Goal: Information Seeking & Learning: Learn about a topic

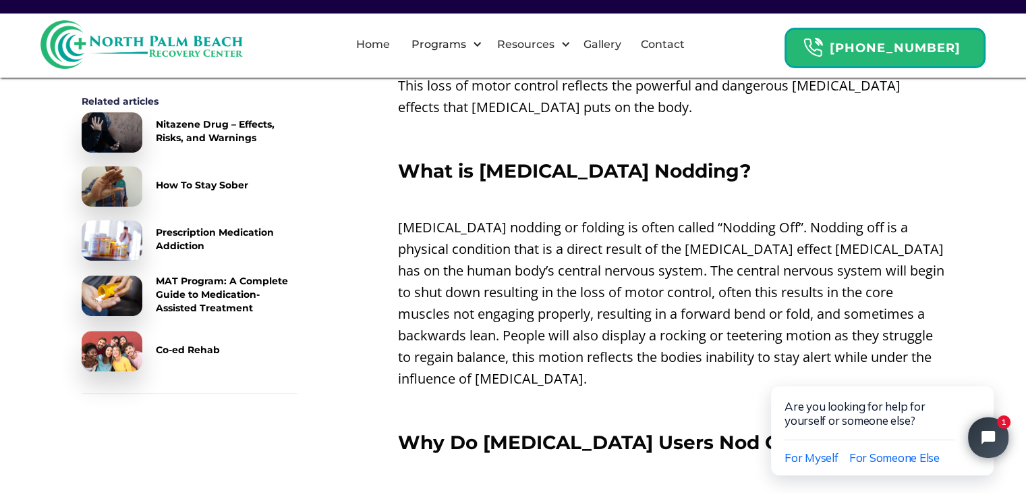
scroll to position [675, 0]
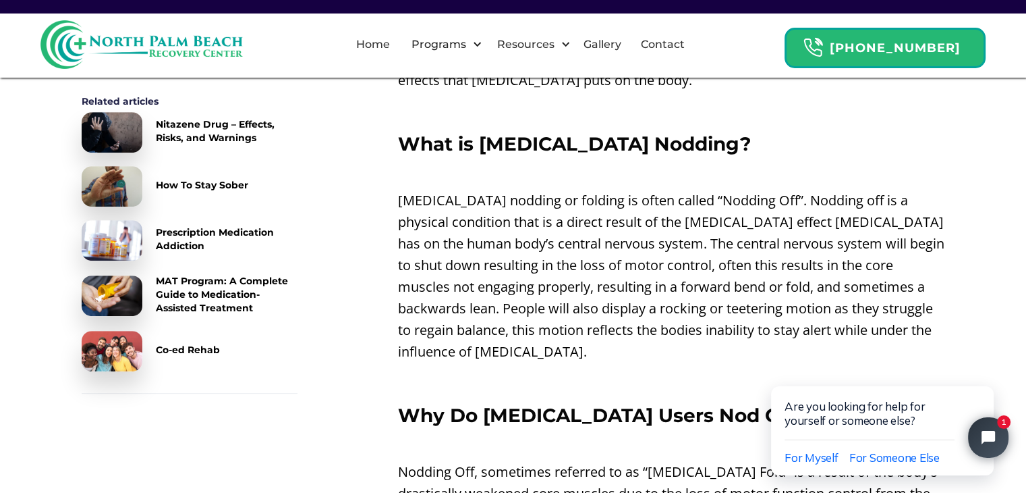
click at [545, 190] on p "[MEDICAL_DATA] nodding or folding is often called “Nodding Off”. Nodding off is…" at bounding box center [671, 276] width 547 height 173
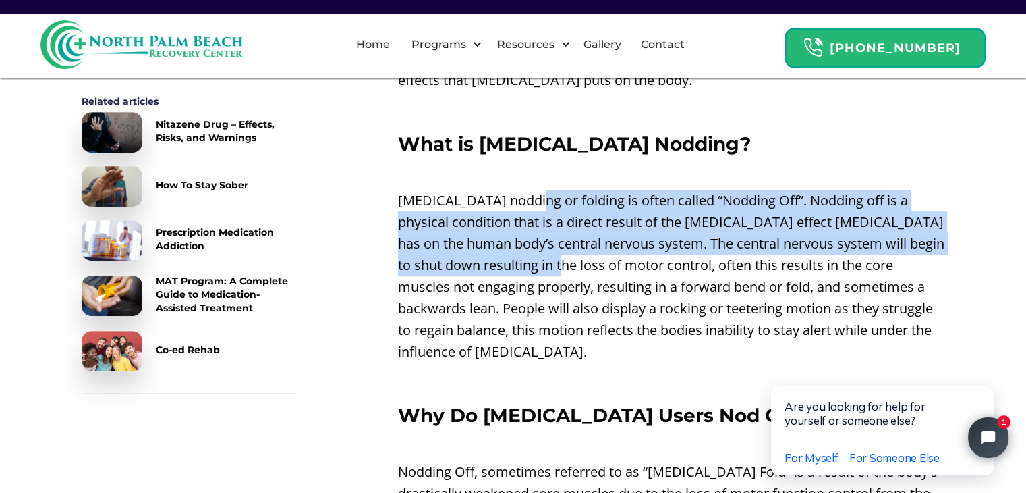
drag, startPoint x: 545, startPoint y: 173, endPoint x: 578, endPoint y: 243, distance: 76.7
click at [578, 243] on p "[MEDICAL_DATA] nodding or folding is often called “Nodding Off”. Nodding off is…" at bounding box center [671, 276] width 547 height 173
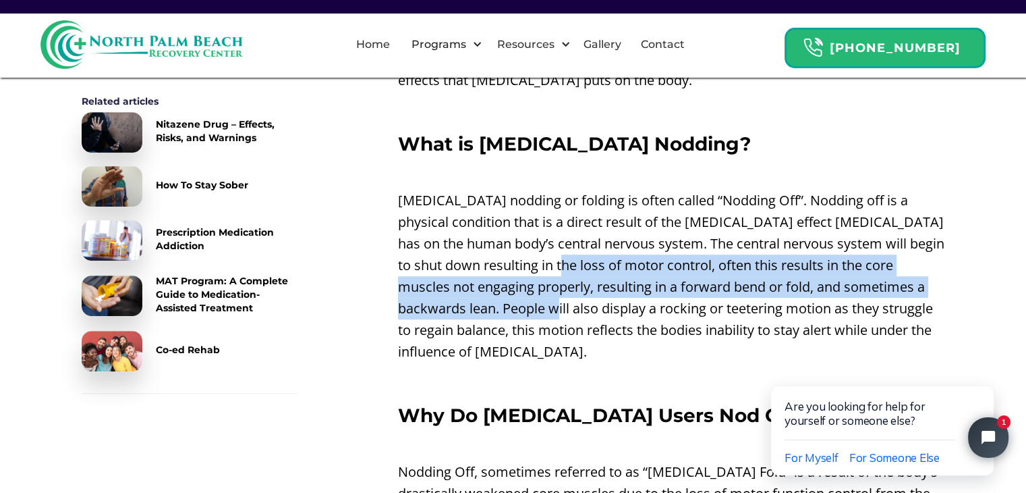
drag, startPoint x: 578, startPoint y: 243, endPoint x: 546, endPoint y: 292, distance: 58.6
click at [546, 292] on p "[MEDICAL_DATA] nodding or folding is often called “Nodding Off”. Nodding off is…" at bounding box center [671, 276] width 547 height 173
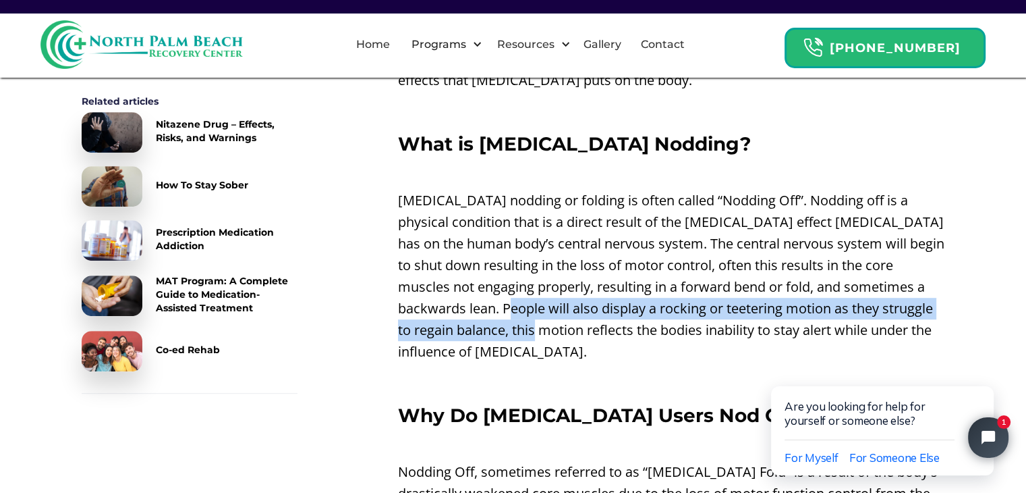
drag, startPoint x: 546, startPoint y: 292, endPoint x: 536, endPoint y: 321, distance: 30.5
click at [536, 321] on p "[MEDICAL_DATA] nodding or folding is often called “Nodding Off”. Nodding off is…" at bounding box center [671, 276] width 547 height 173
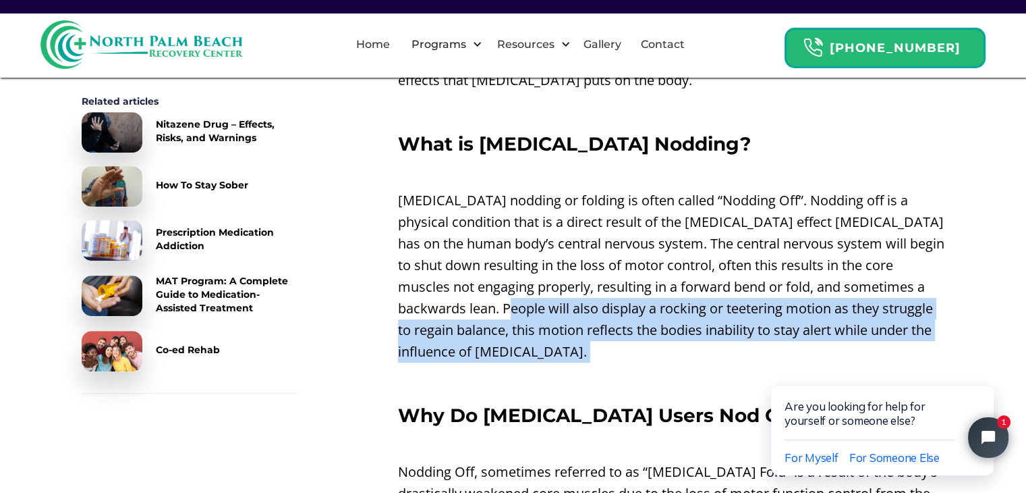
click at [536, 321] on p "[MEDICAL_DATA] nodding or folding is often called “Nodding Off”. Nodding off is…" at bounding box center [671, 276] width 547 height 173
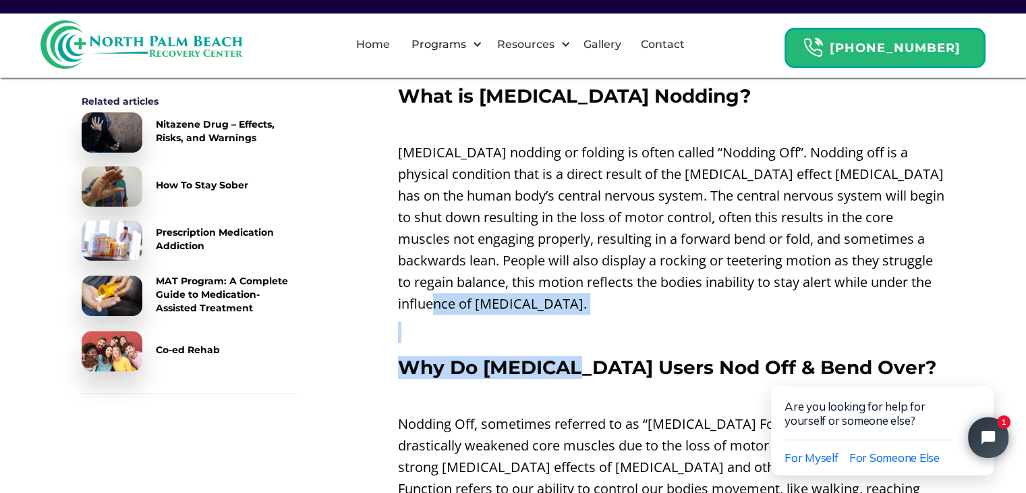
scroll to position [729, 0]
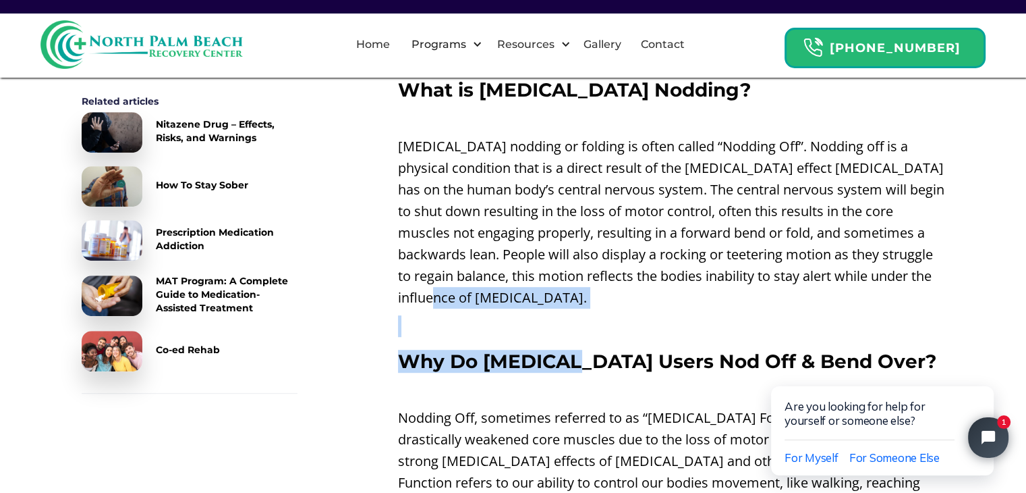
drag, startPoint x: 536, startPoint y: 321, endPoint x: 532, endPoint y: 338, distance: 17.5
click at [532, 350] on strong "Why Do [MEDICAL_DATA] Users Nod Off & Bend Over?" at bounding box center [667, 361] width 538 height 23
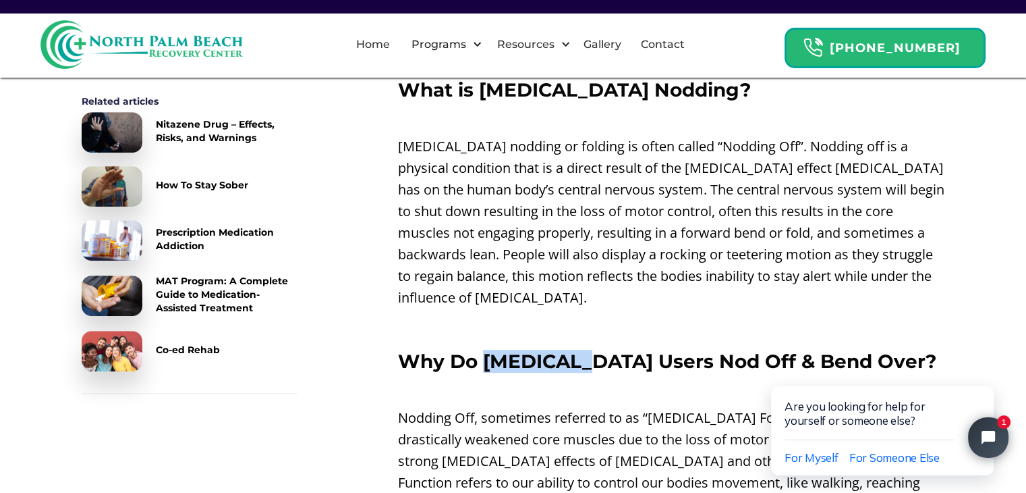
click at [532, 350] on strong "Why Do [MEDICAL_DATA] Users Nod Off & Bend Over?" at bounding box center [667, 361] width 538 height 23
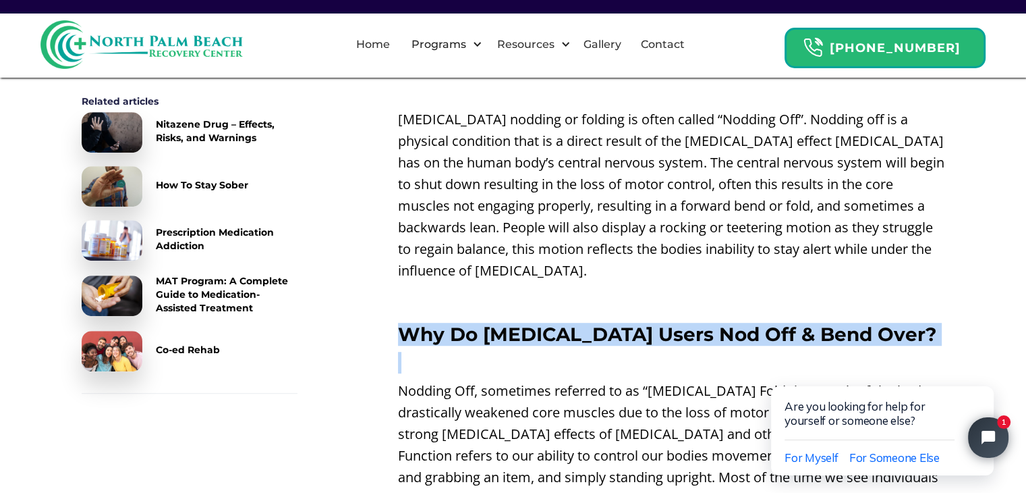
scroll to position [783, 0]
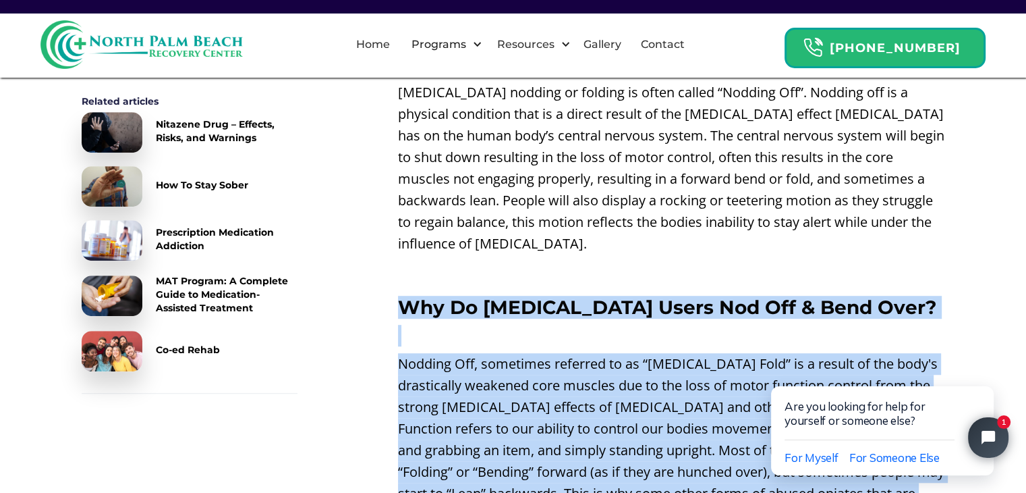
drag, startPoint x: 532, startPoint y: 338, endPoint x: 547, endPoint y: 338, distance: 15.5
click at [547, 353] on p "Nodding Off, sometimes referred to as “[MEDICAL_DATA] Fold” is a result of the …" at bounding box center [671, 461] width 547 height 216
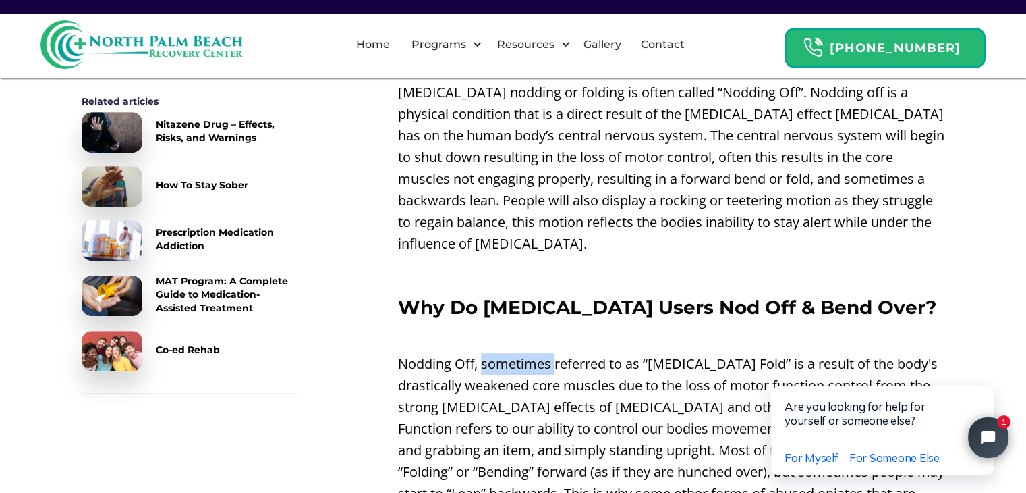
click at [547, 353] on p "Nodding Off, sometimes referred to as “[MEDICAL_DATA] Fold” is a result of the …" at bounding box center [671, 461] width 547 height 216
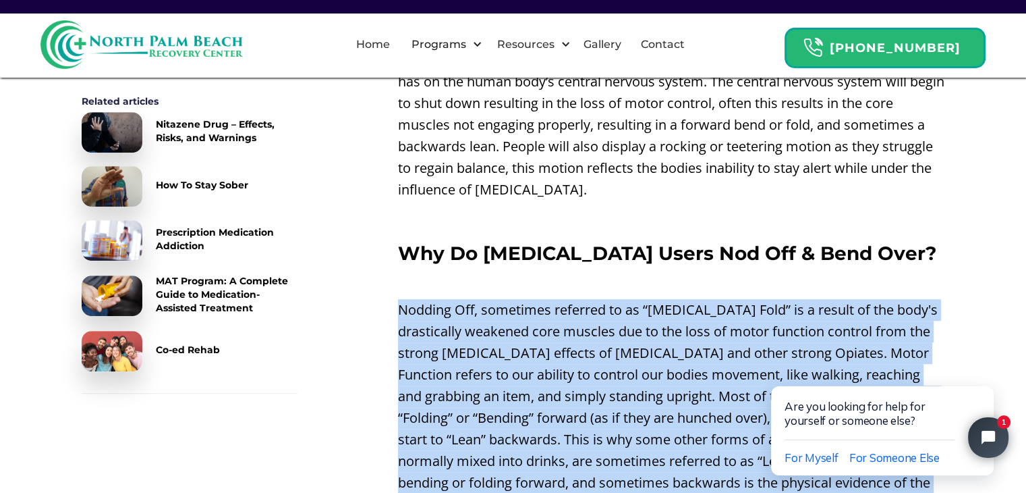
drag, startPoint x: 547, startPoint y: 338, endPoint x: 546, endPoint y: 345, distance: 7.5
click at [546, 345] on p "Nodding Off, sometimes referred to as “[MEDICAL_DATA] Fold” is a result of the …" at bounding box center [671, 407] width 547 height 216
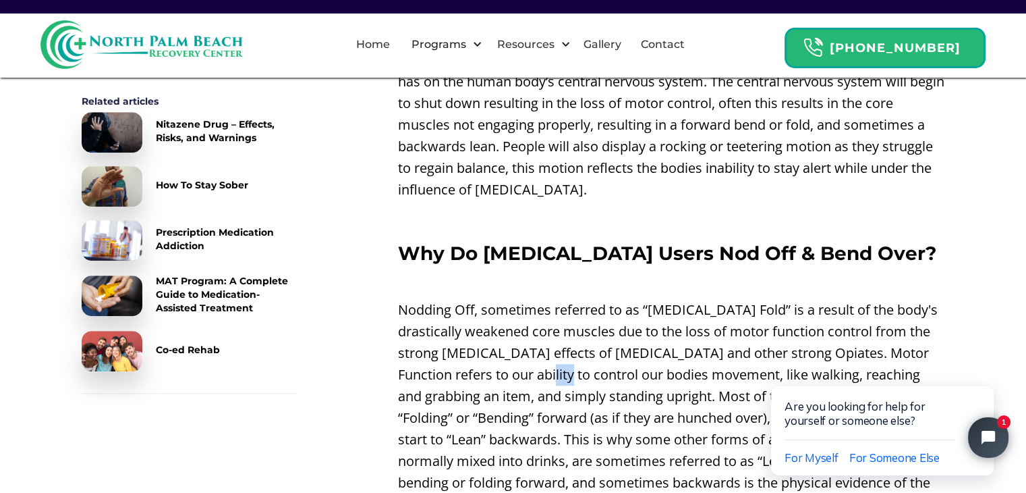
click at [546, 345] on p "Nodding Off, sometimes referred to as “[MEDICAL_DATA] Fold” is a result of the …" at bounding box center [671, 407] width 547 height 216
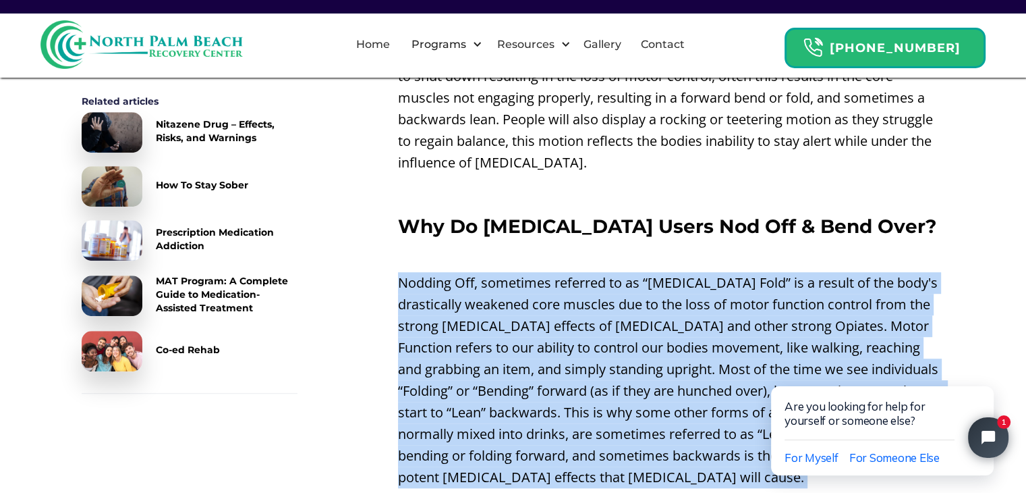
click at [544, 349] on p "Nodding Off, sometimes referred to as “[MEDICAL_DATA] Fold” is a result of the …" at bounding box center [671, 380] width 547 height 216
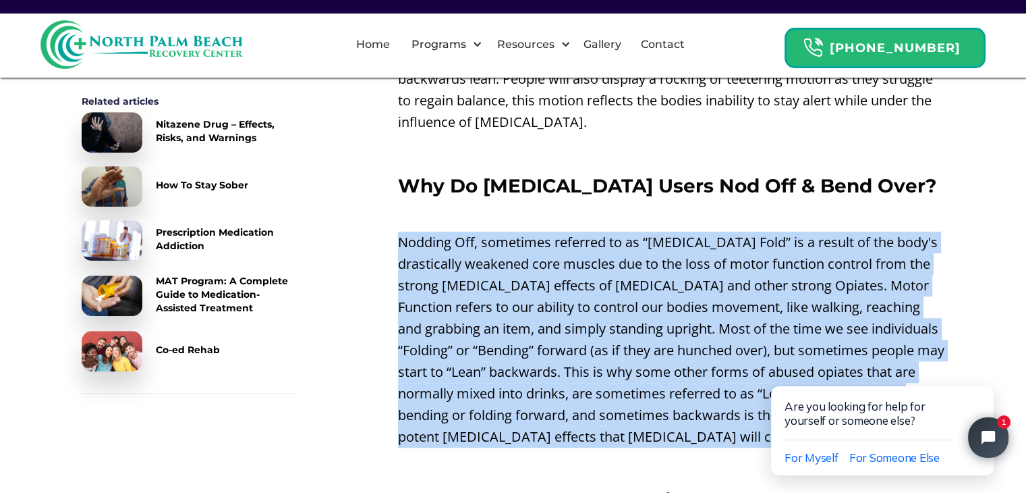
scroll to position [918, 0]
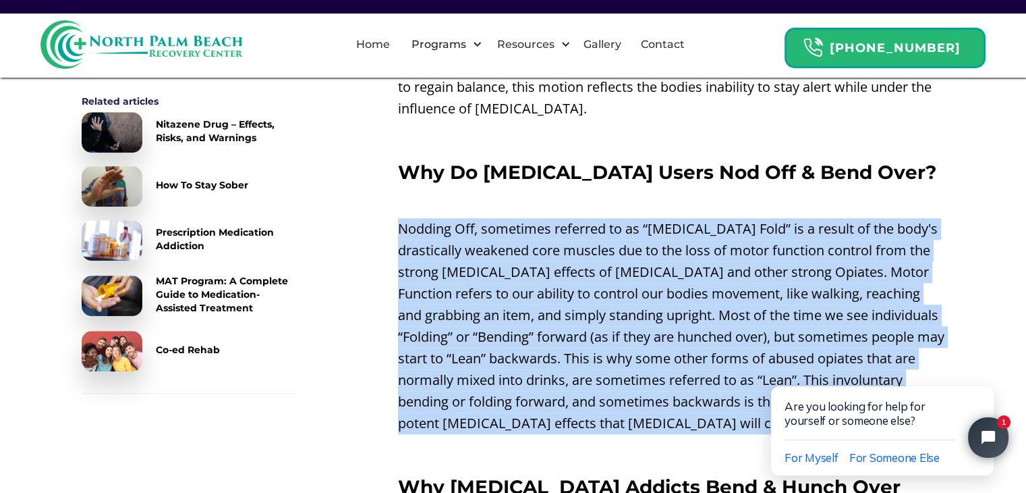
click at [695, 218] on p "Nodding Off, sometimes referred to as “[MEDICAL_DATA] Fold” is a result of the …" at bounding box center [671, 326] width 547 height 216
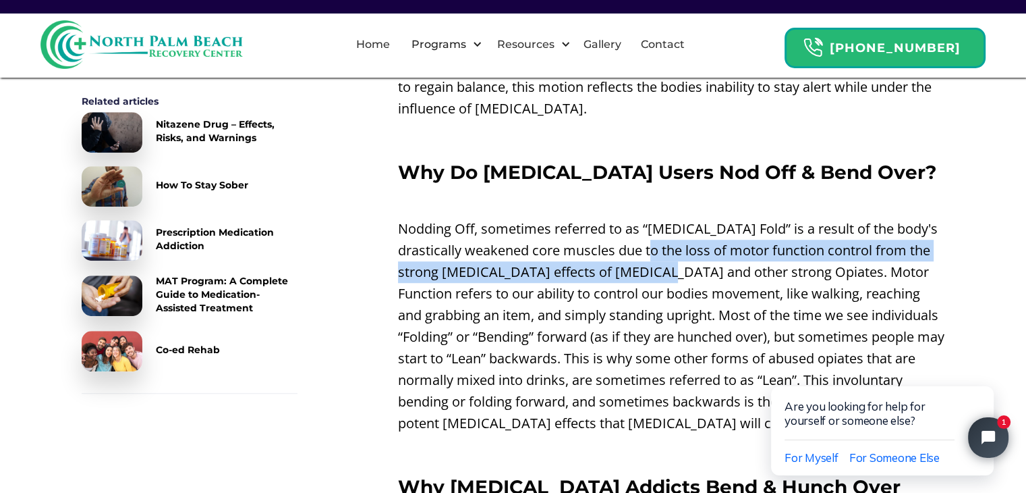
drag, startPoint x: 695, startPoint y: 218, endPoint x: 663, endPoint y: 258, distance: 51.3
click at [663, 258] on p "Nodding Off, sometimes referred to as “[MEDICAL_DATA] Fold” is a result of the …" at bounding box center [671, 326] width 547 height 216
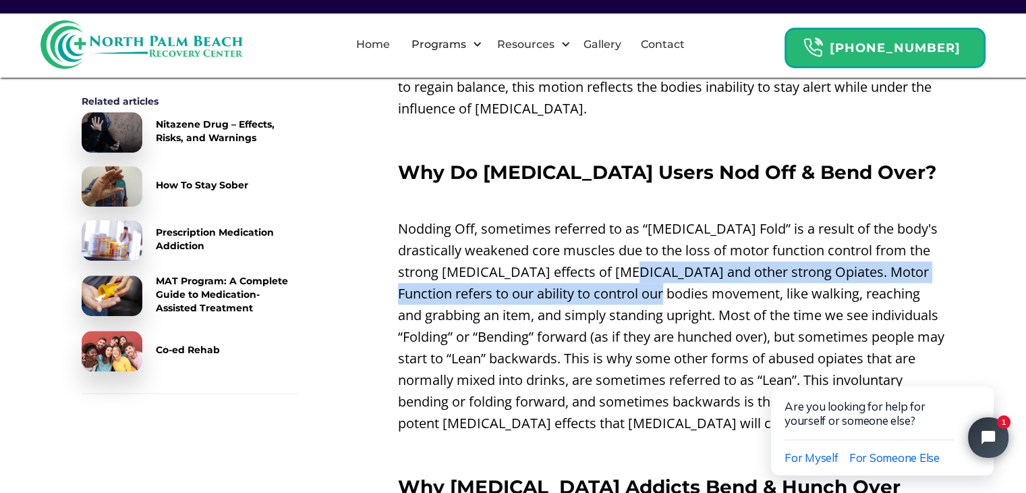
scroll to position [945, 0]
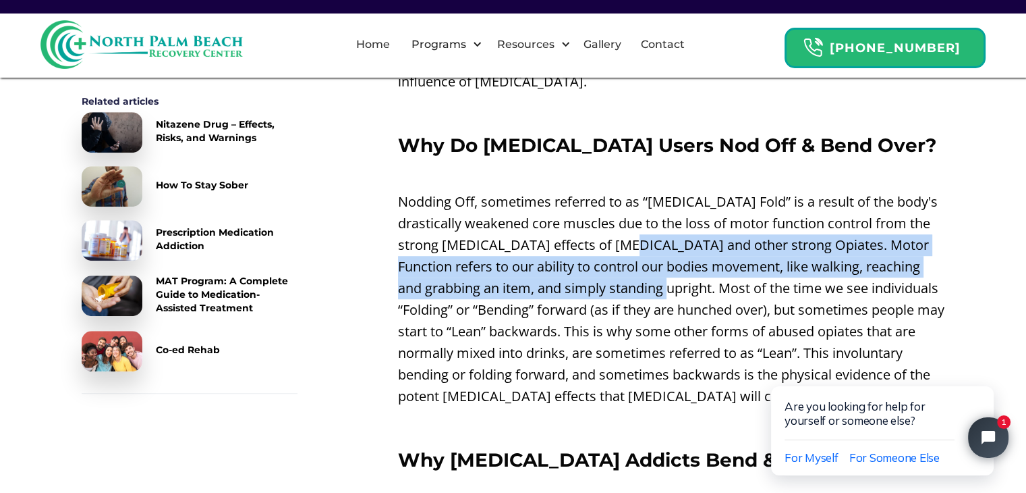
drag, startPoint x: 663, startPoint y: 258, endPoint x: 656, endPoint y: 268, distance: 12.2
click at [656, 268] on p "Nodding Off, sometimes referred to as “[MEDICAL_DATA] Fold” is a result of the …" at bounding box center [671, 299] width 547 height 216
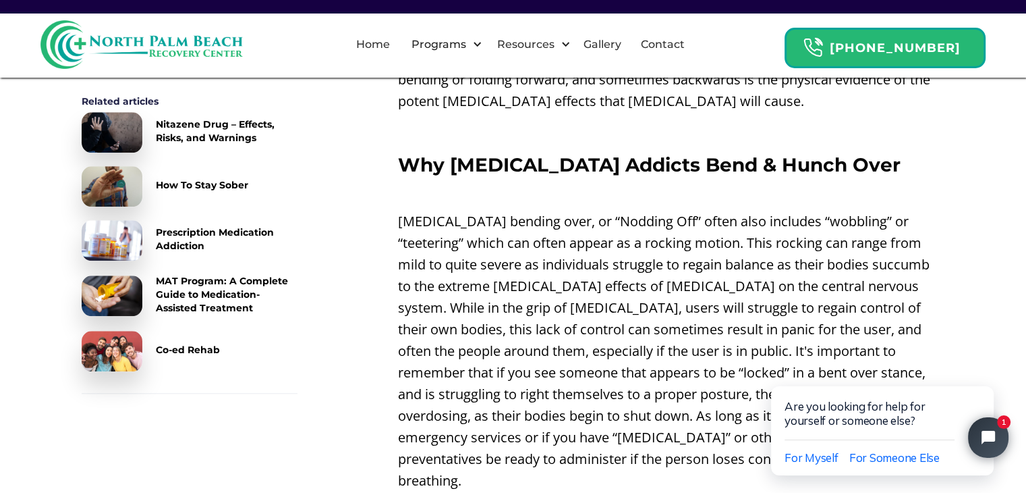
scroll to position [1242, 0]
